Goal: Navigation & Orientation: Find specific page/section

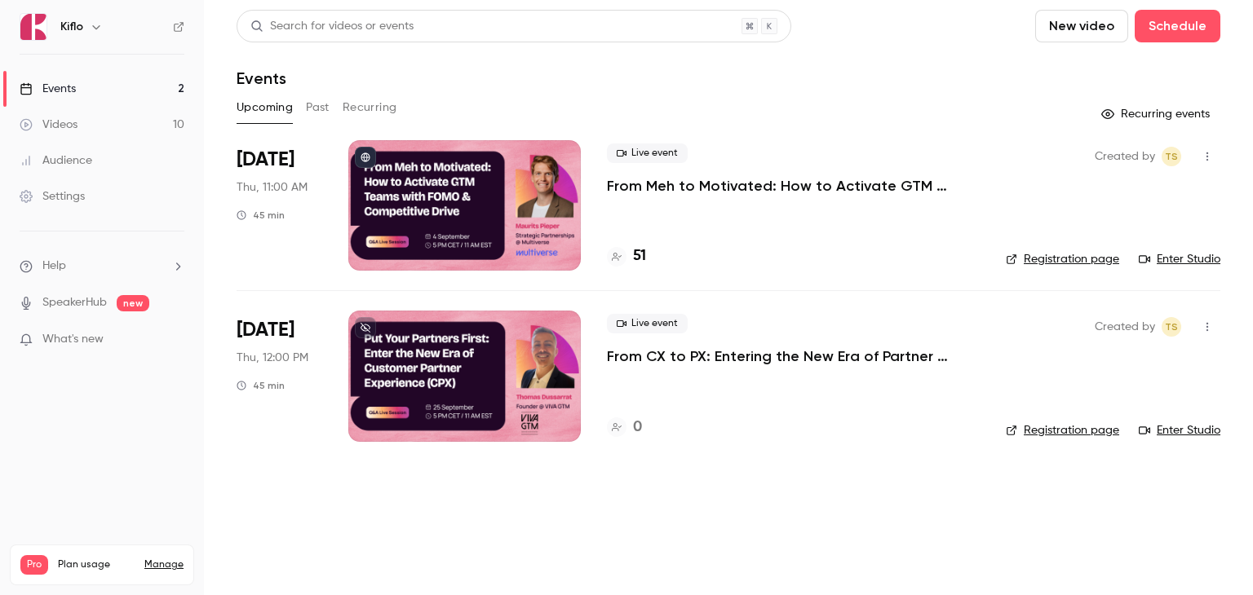
click at [314, 108] on button "Past" at bounding box center [318, 108] width 24 height 26
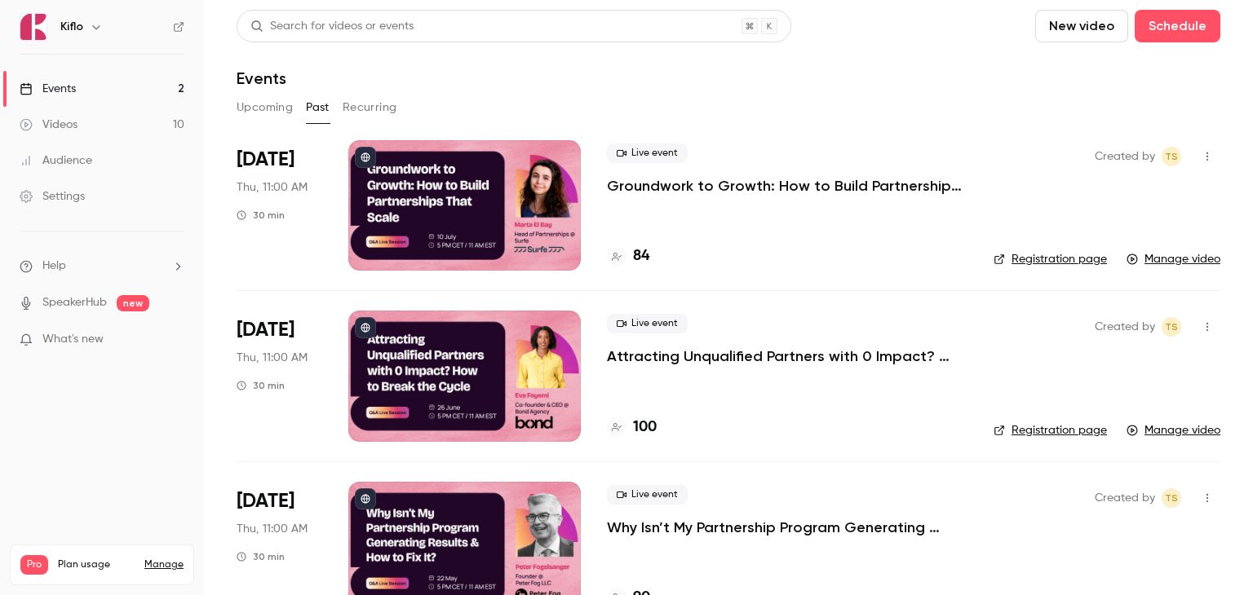
click at [268, 105] on button "Upcoming" at bounding box center [265, 108] width 56 height 26
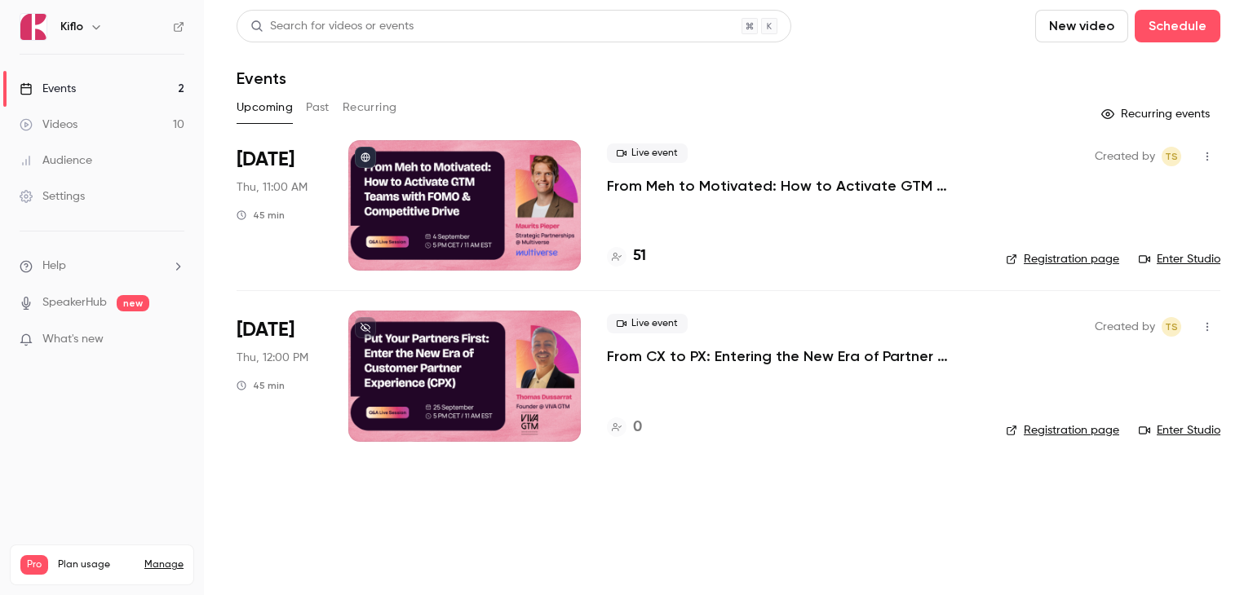
click at [380, 527] on main "Search for videos or events New video Schedule Events Upcoming Past Recurring R…" at bounding box center [728, 297] width 1049 height 595
click at [308, 112] on button "Past" at bounding box center [318, 108] width 24 height 26
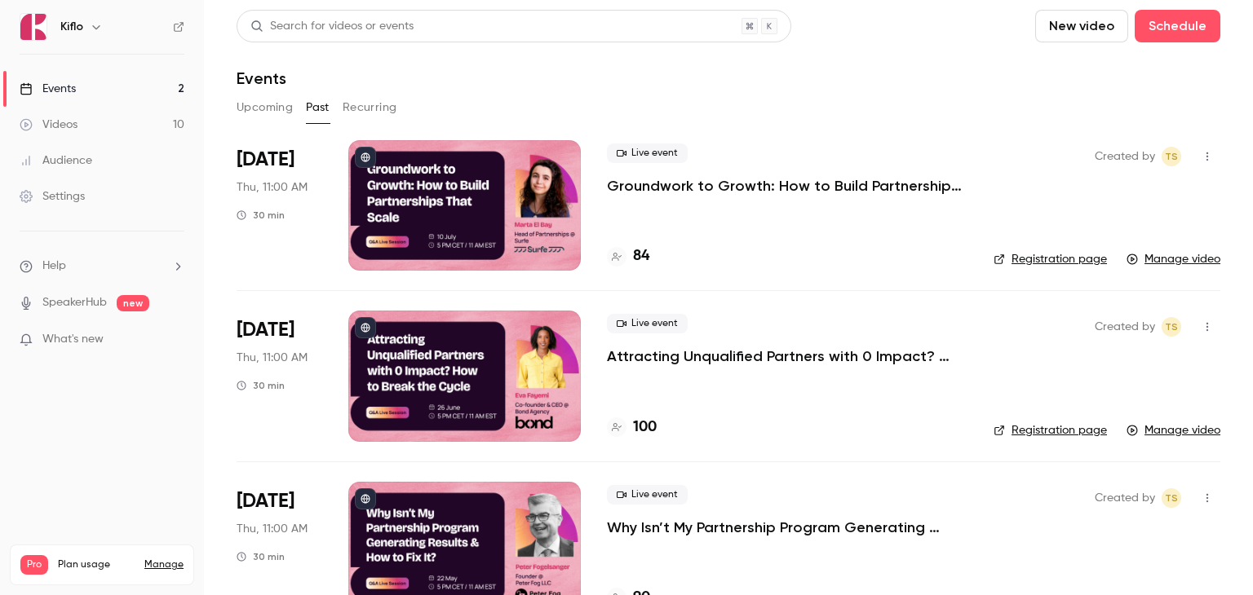
click at [278, 110] on button "Upcoming" at bounding box center [265, 108] width 56 height 26
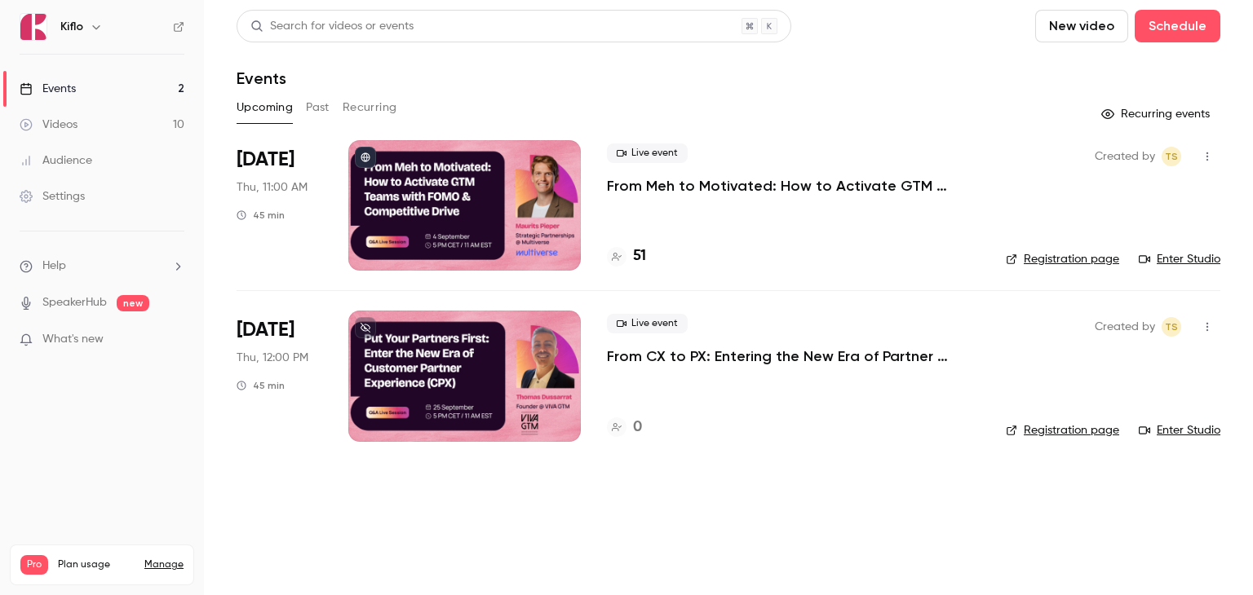
click at [512, 91] on div "Search for videos or events New video Schedule Events Upcoming Past Recurring R…" at bounding box center [729, 236] width 984 height 452
click at [317, 102] on button "Past" at bounding box center [318, 108] width 24 height 26
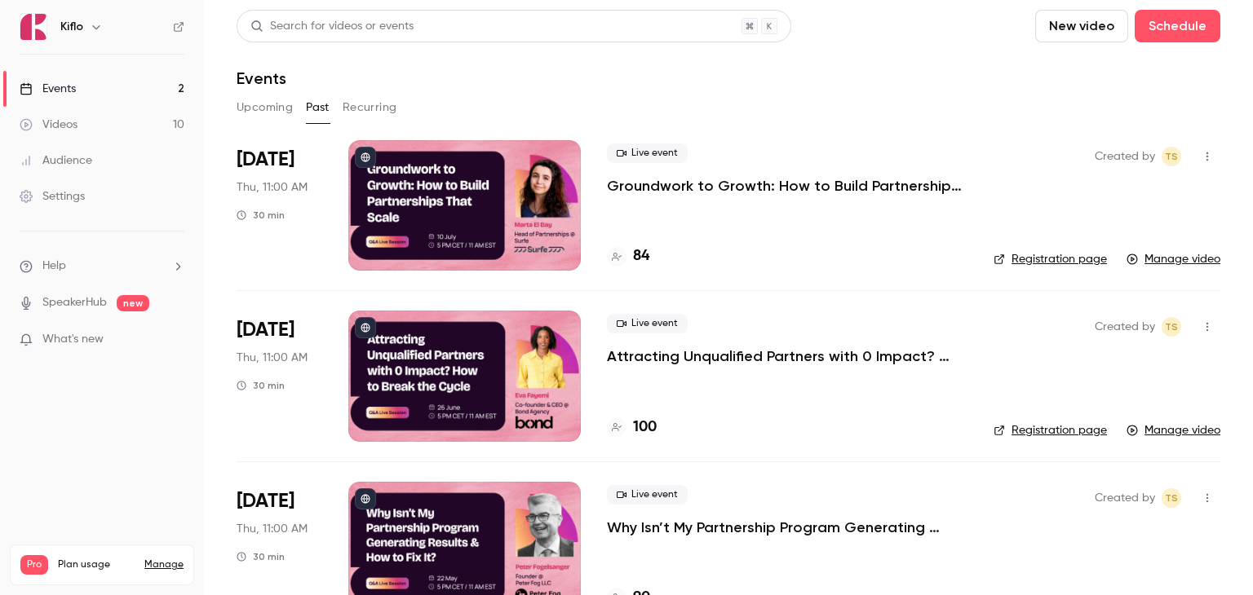
click at [268, 108] on button "Upcoming" at bounding box center [265, 108] width 56 height 26
